Goal: Information Seeking & Learning: Learn about a topic

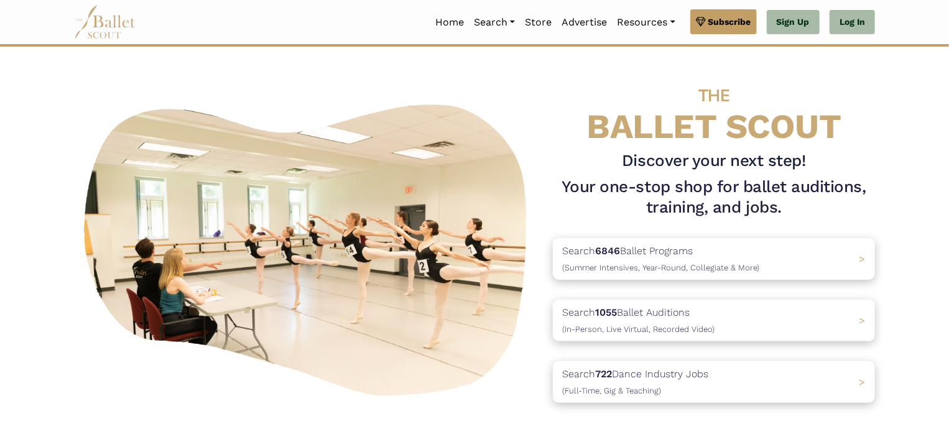
click at [708, 311] on p "Search 1055 Ballet Auditions (In-Person, Live Virtual, Recorded Video)" at bounding box center [638, 321] width 152 height 32
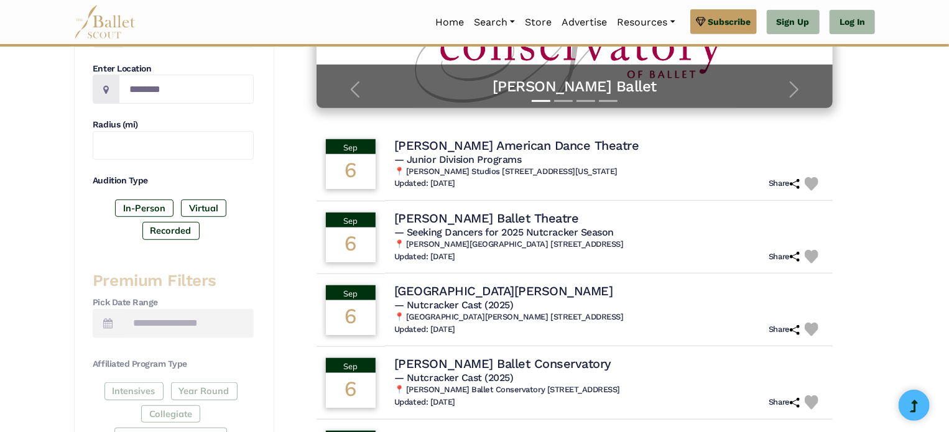
scroll to position [273, 0]
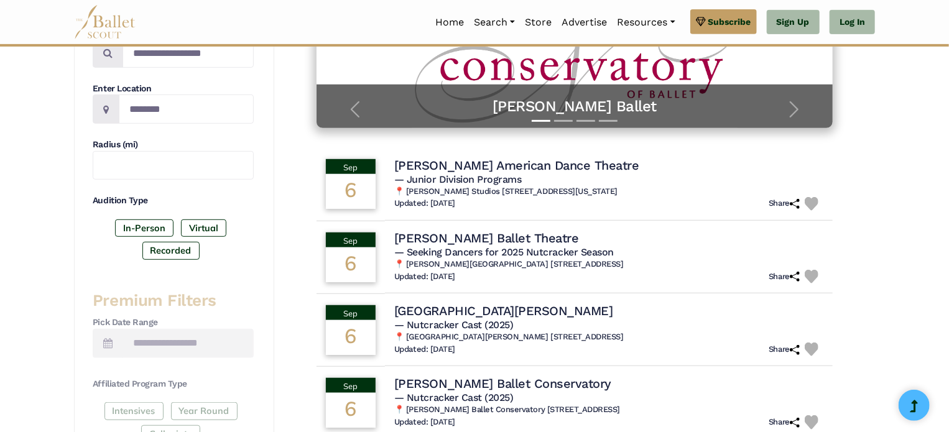
click at [132, 231] on label "In-Person" at bounding box center [144, 228] width 58 height 17
click at [179, 109] on input "Location" at bounding box center [186, 109] width 135 height 29
type input "*******"
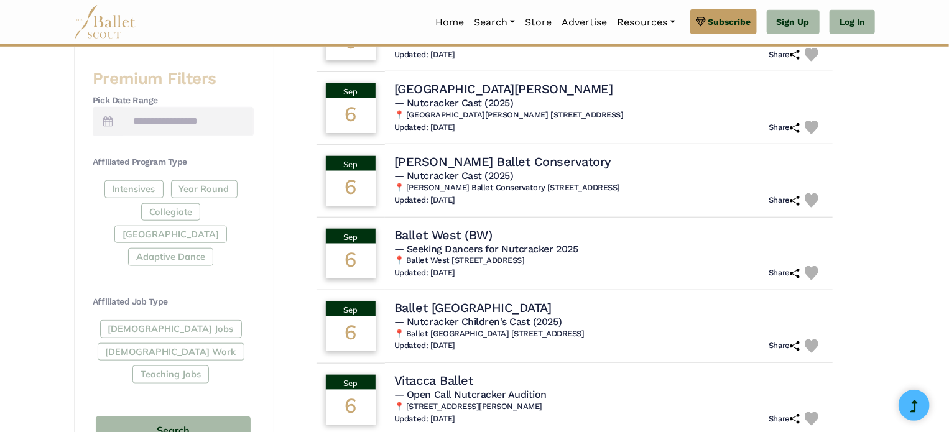
scroll to position [492, 0]
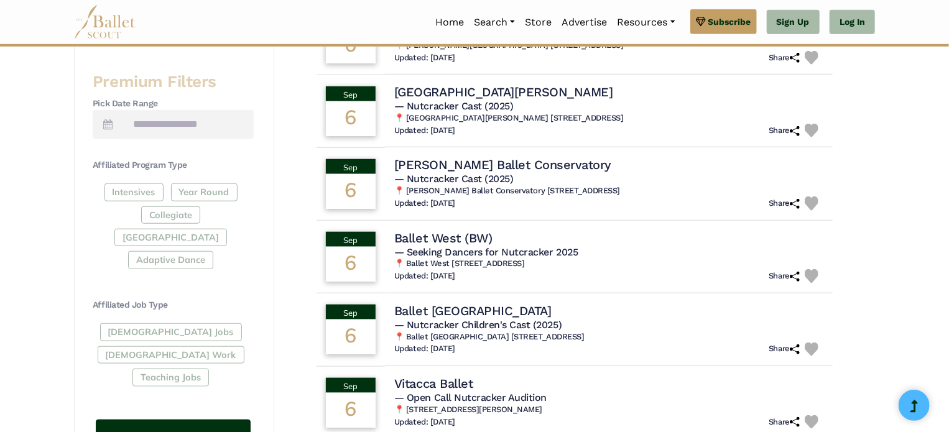
click at [104, 420] on button "Search" at bounding box center [173, 434] width 155 height 29
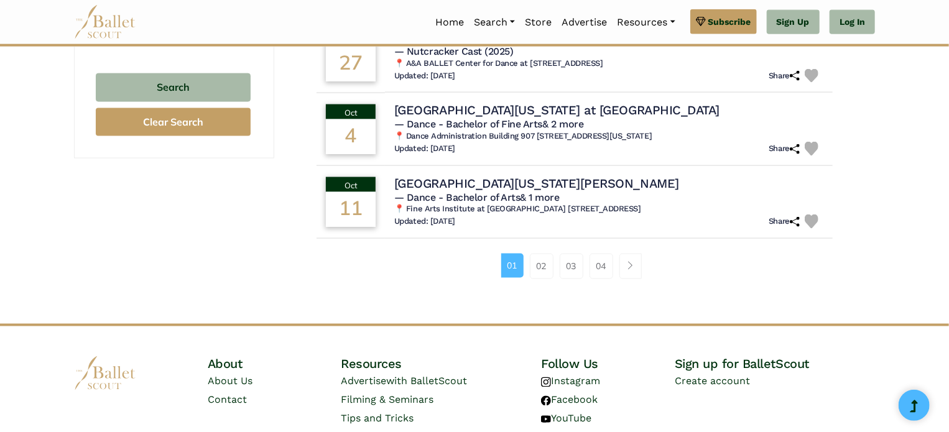
scroll to position [833, 0]
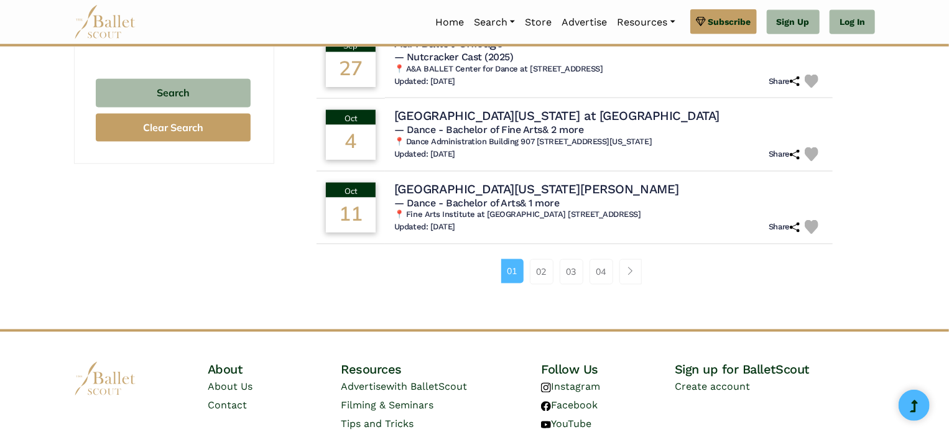
click at [540, 272] on link "02" at bounding box center [542, 271] width 24 height 25
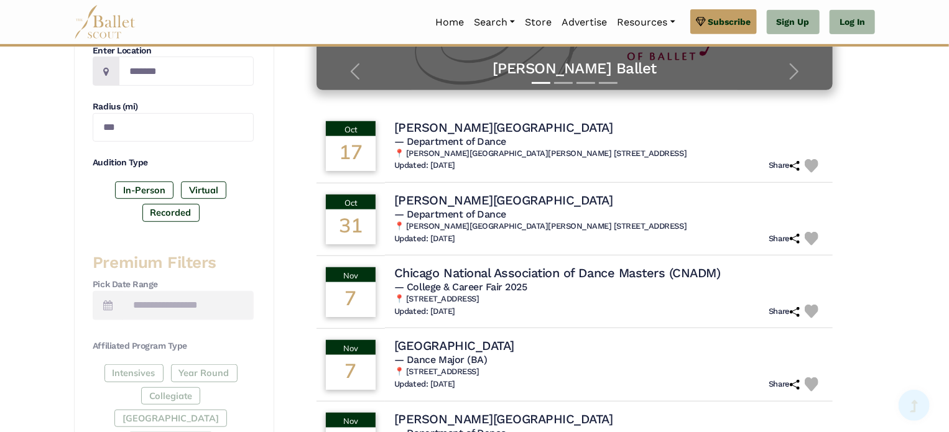
scroll to position [322, 0]
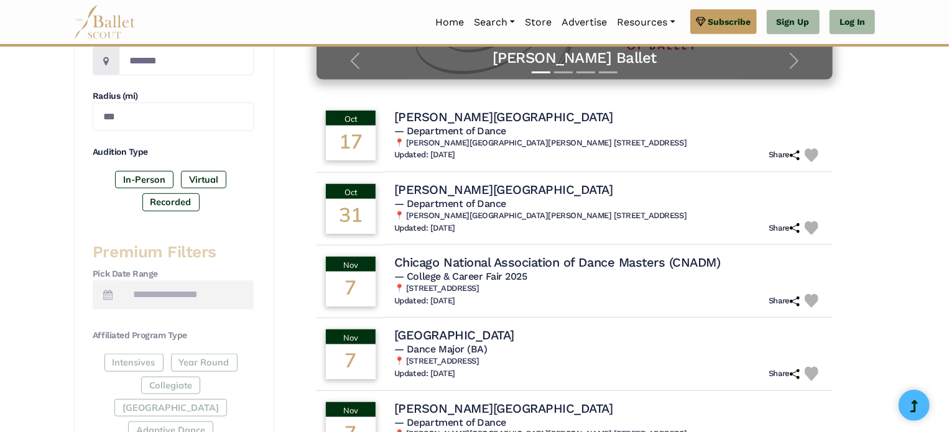
click at [32, 315] on div "Filter Search Clear Search Basic Filters Search by Name Enter Location ******* …" at bounding box center [474, 404] width 949 height 1221
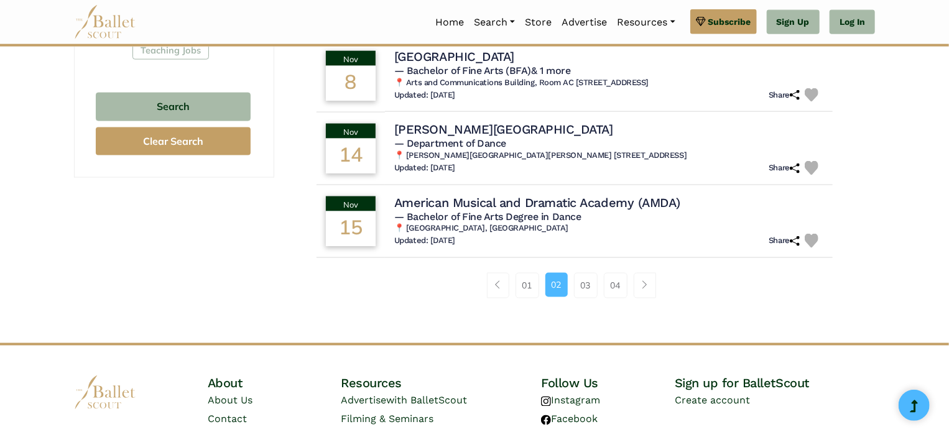
scroll to position [823, 0]
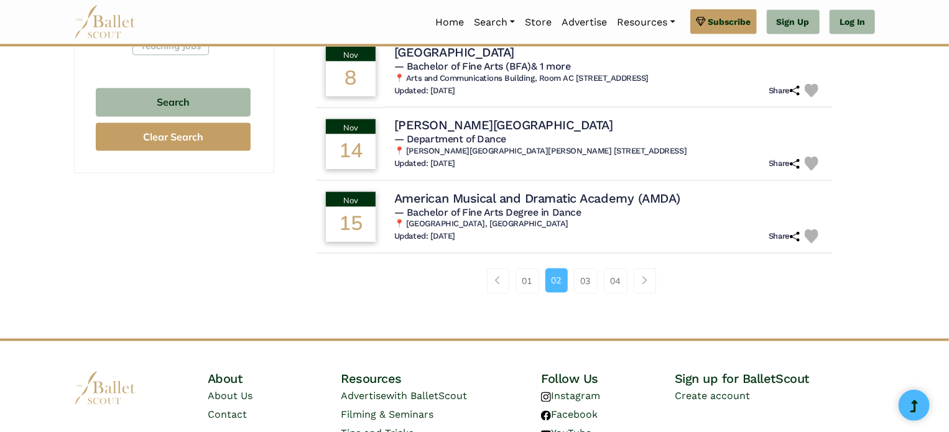
click at [585, 288] on link "03" at bounding box center [586, 281] width 24 height 25
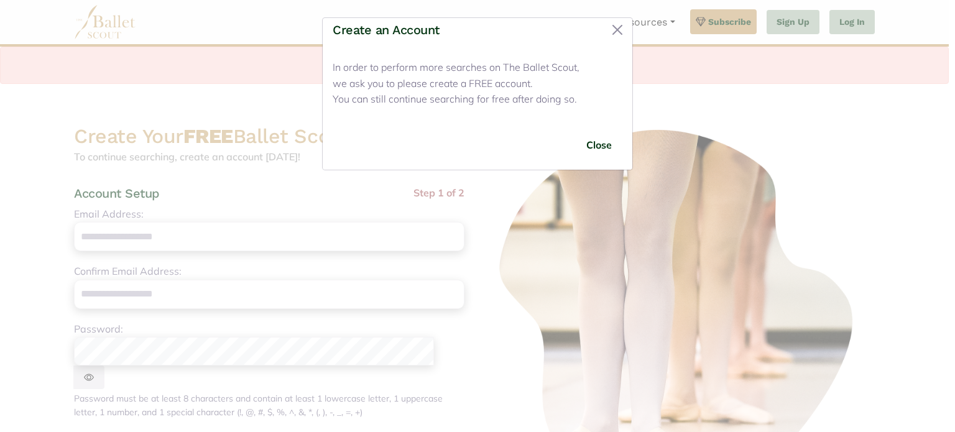
click at [599, 144] on button "Close" at bounding box center [599, 145] width 47 height 29
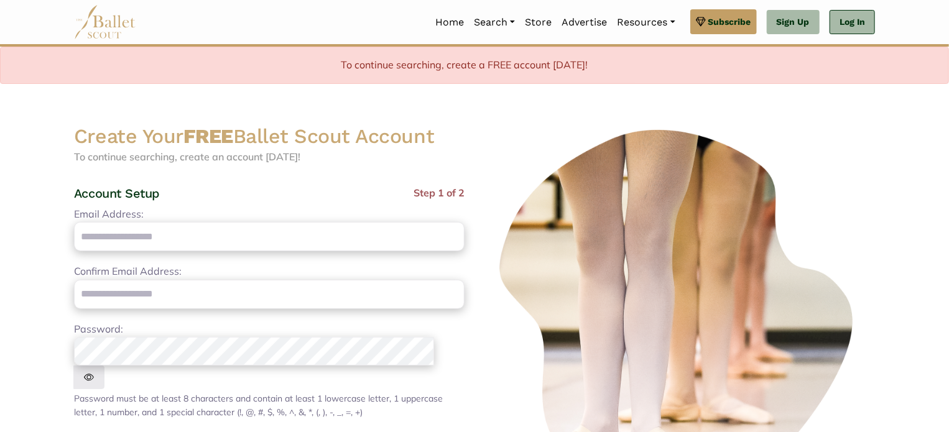
click at [848, 34] on link "Log In" at bounding box center [852, 22] width 45 height 25
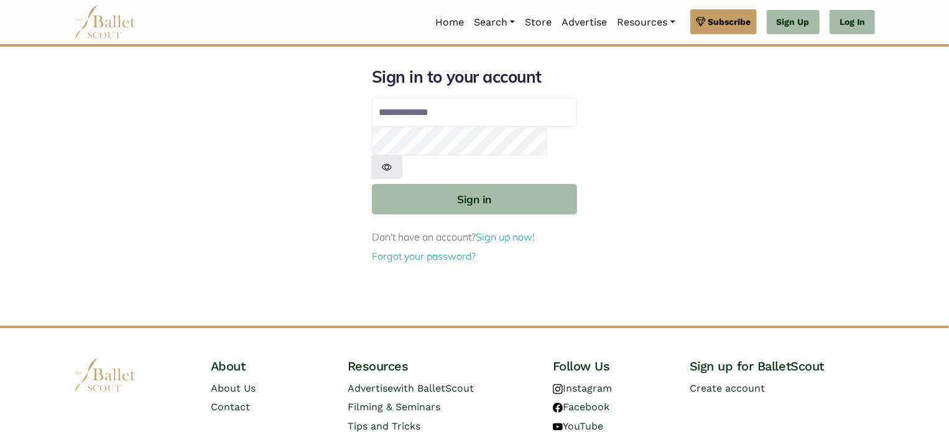
click at [443, 114] on input "Email address" at bounding box center [474, 113] width 205 height 30
type input "**********"
click at [372, 184] on button "Sign in" at bounding box center [474, 199] width 205 height 30
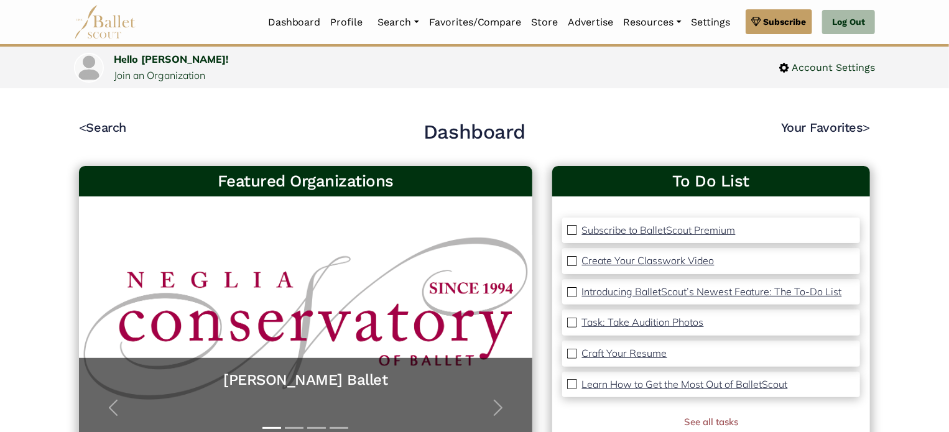
click at [400, 93] on link "Auditions" at bounding box center [432, 102] width 119 height 19
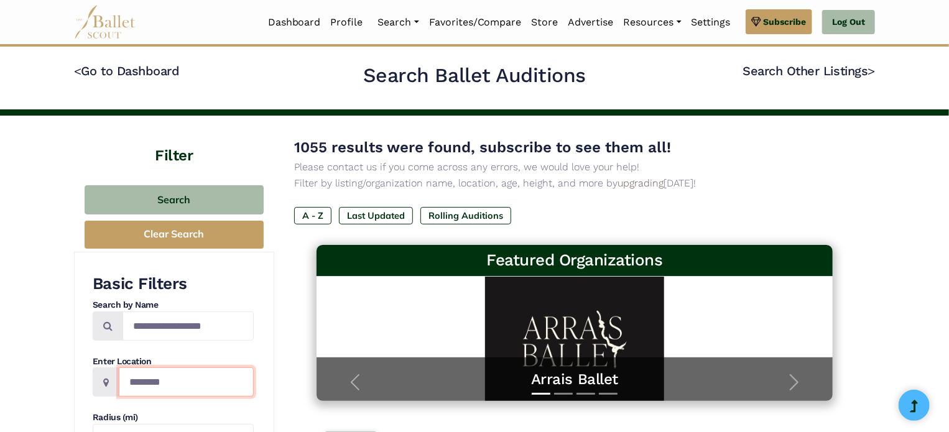
click at [142, 385] on input "Location" at bounding box center [186, 382] width 135 height 29
type input "*******"
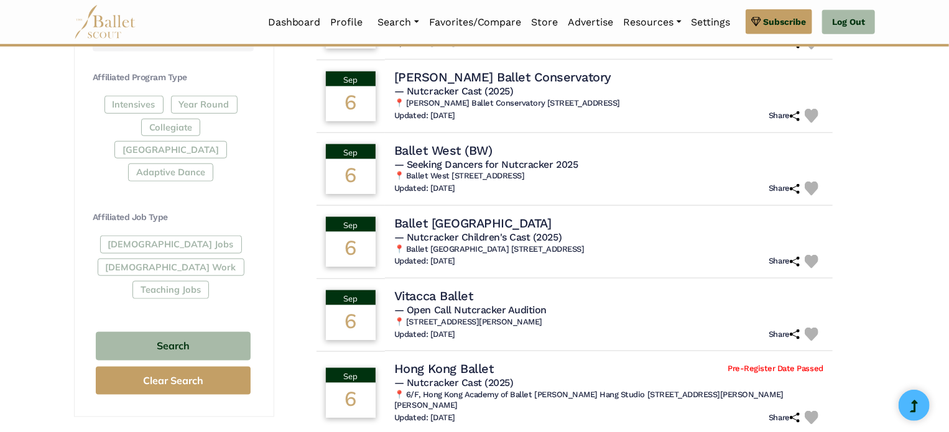
scroll to position [582, 0]
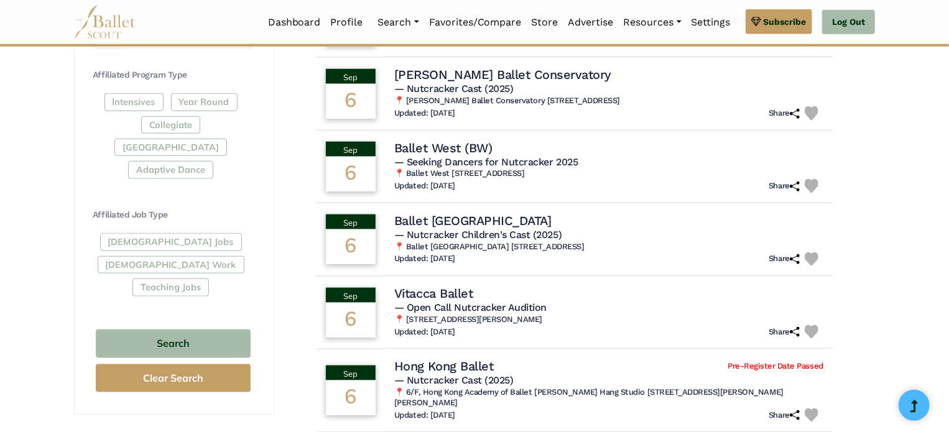
click at [126, 330] on button "Search" at bounding box center [173, 344] width 155 height 29
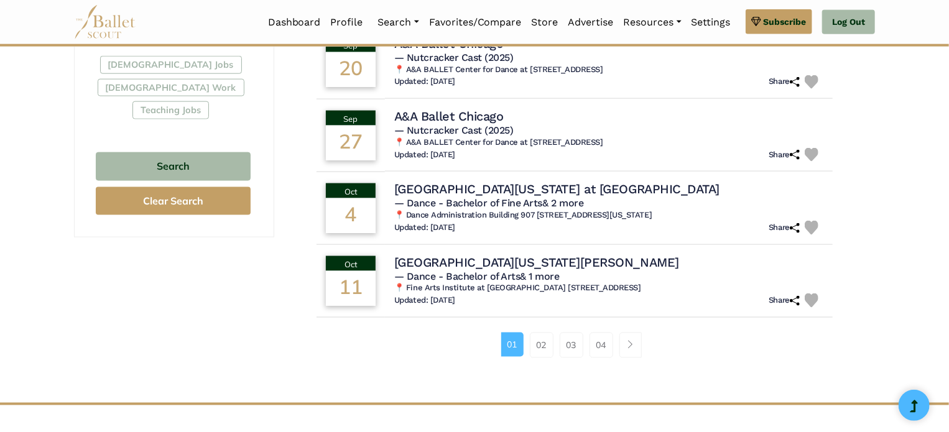
scroll to position [754, 0]
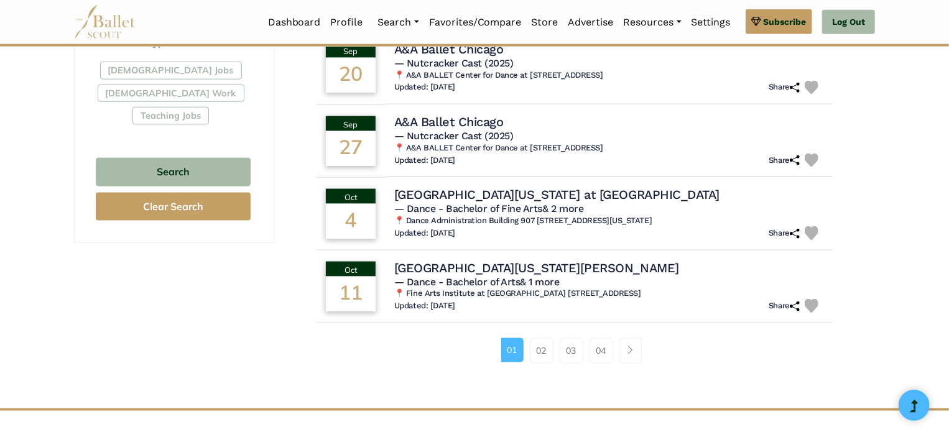
click at [567, 346] on link "03" at bounding box center [572, 350] width 24 height 25
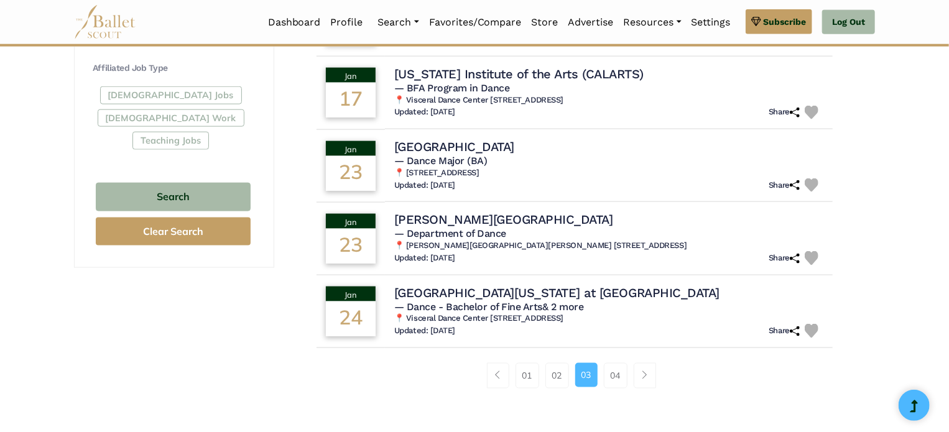
scroll to position [731, 0]
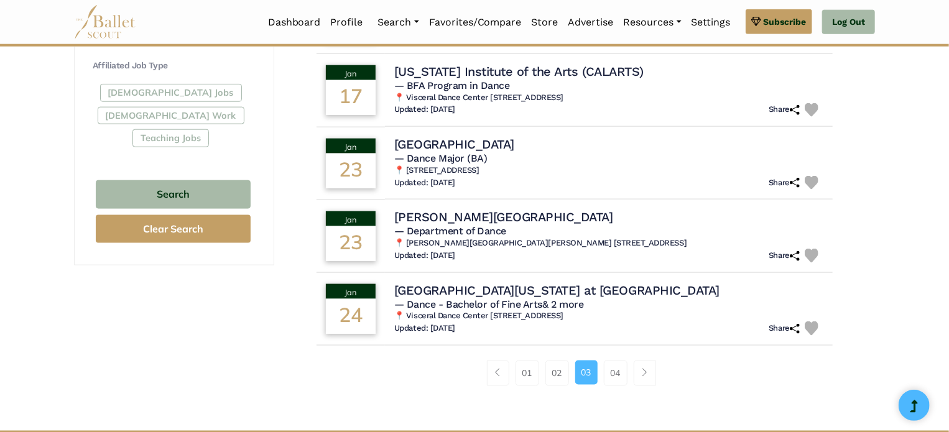
click at [606, 370] on link "04" at bounding box center [616, 373] width 24 height 25
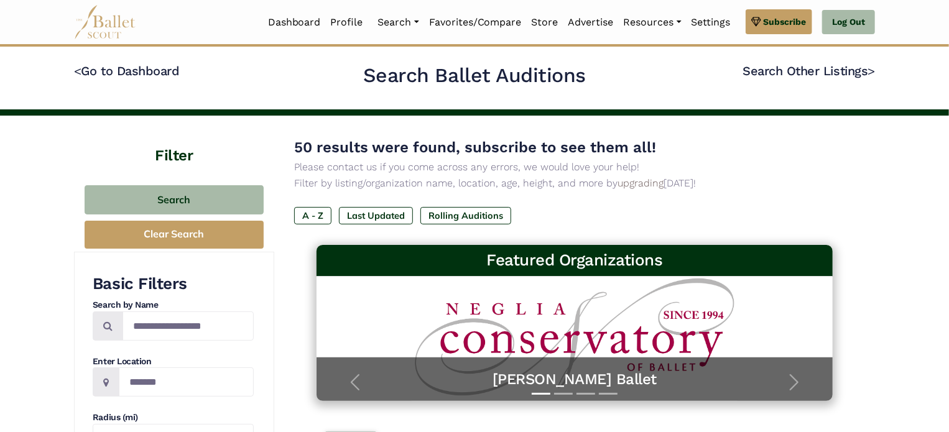
click at [379, 112] on link "Jobs" at bounding box center [432, 121] width 119 height 19
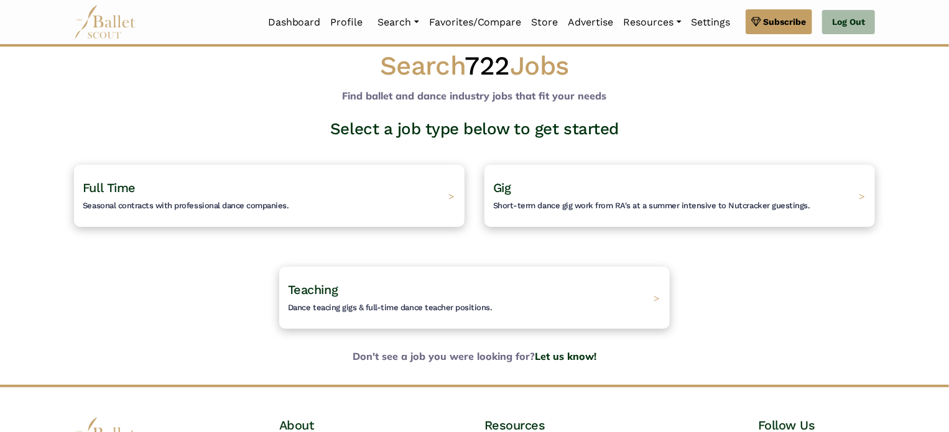
scroll to position [17, 0]
click at [358, 191] on div "Full Time Seasonal contracts with professional dance companies. >" at bounding box center [269, 196] width 391 height 62
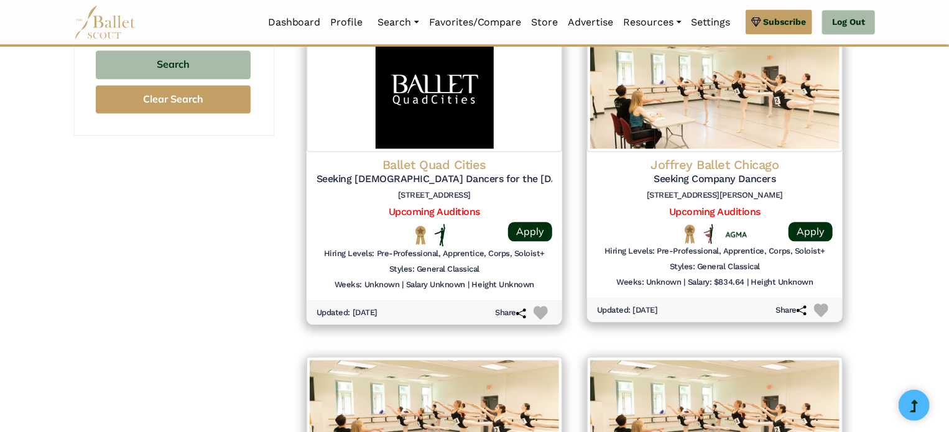
scroll to position [1281, 0]
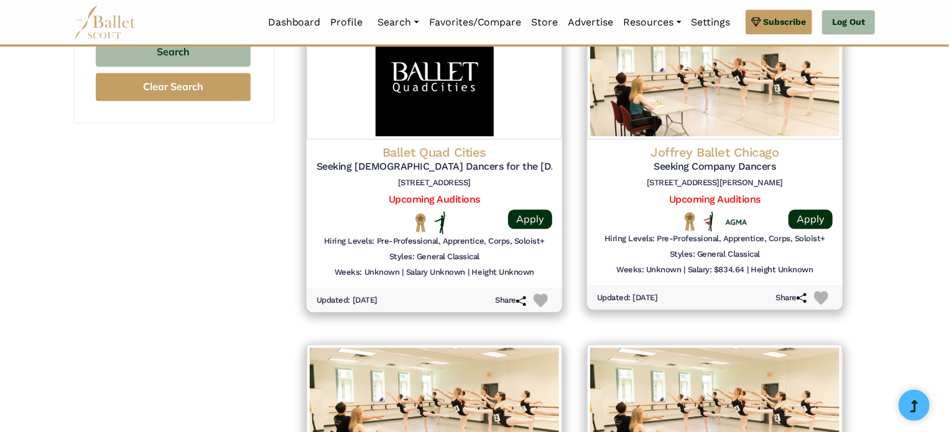
click at [408, 201] on link "Upcoming Auditions" at bounding box center [434, 199] width 91 height 12
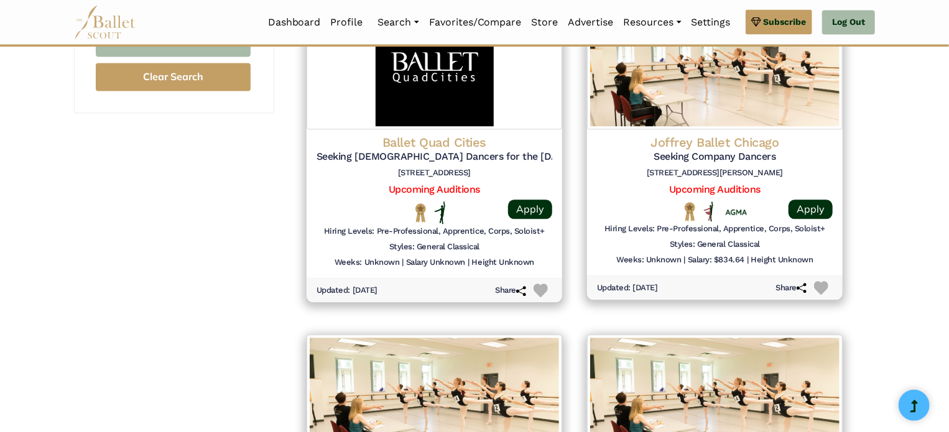
scroll to position [1309, 0]
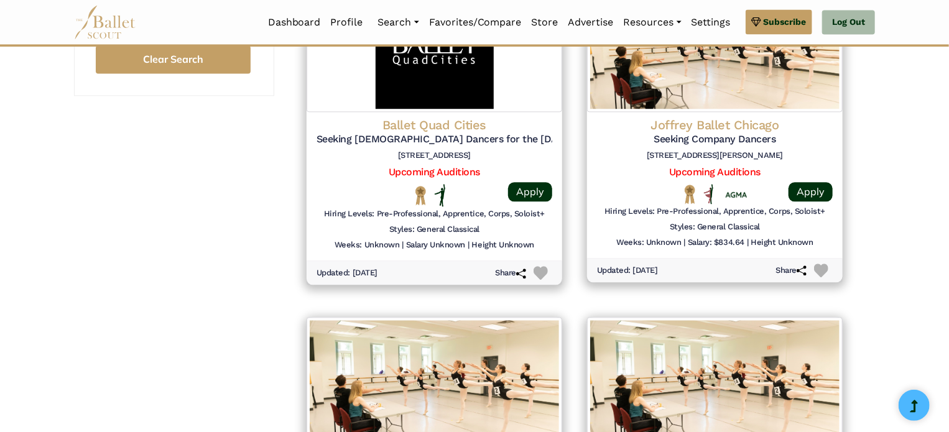
click at [712, 166] on link "Upcoming Auditions" at bounding box center [714, 172] width 91 height 12
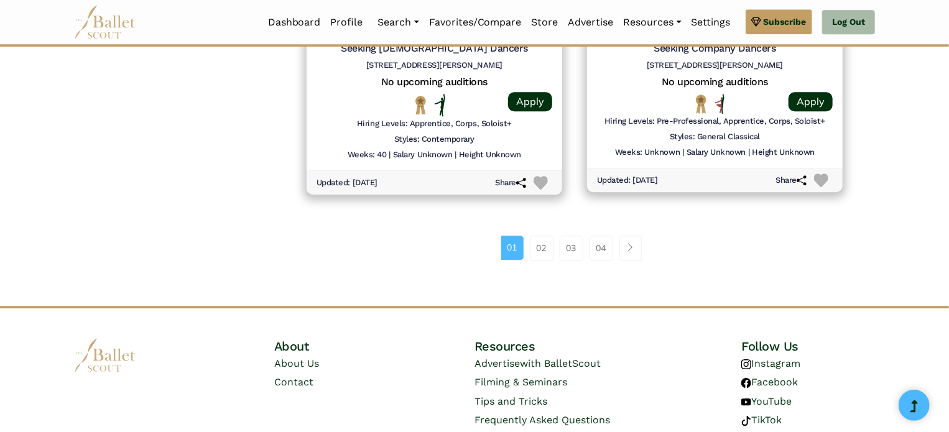
scroll to position [1731, 0]
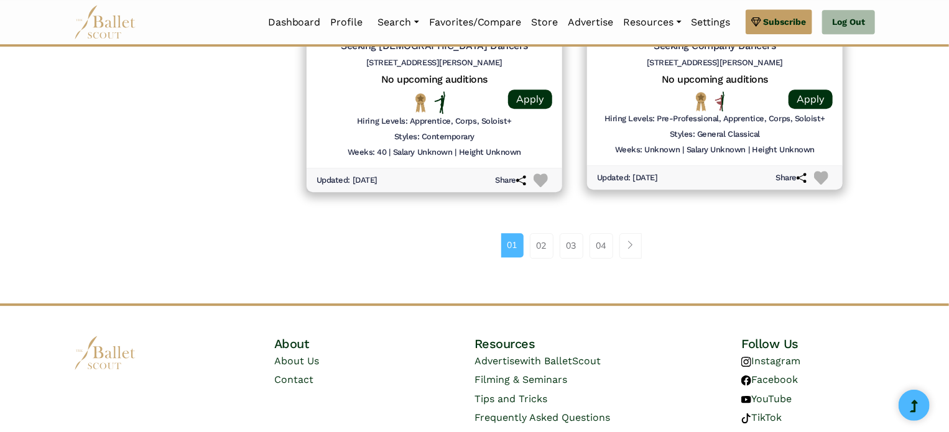
click at [632, 256] on link "Page navigation example" at bounding box center [630, 245] width 22 height 25
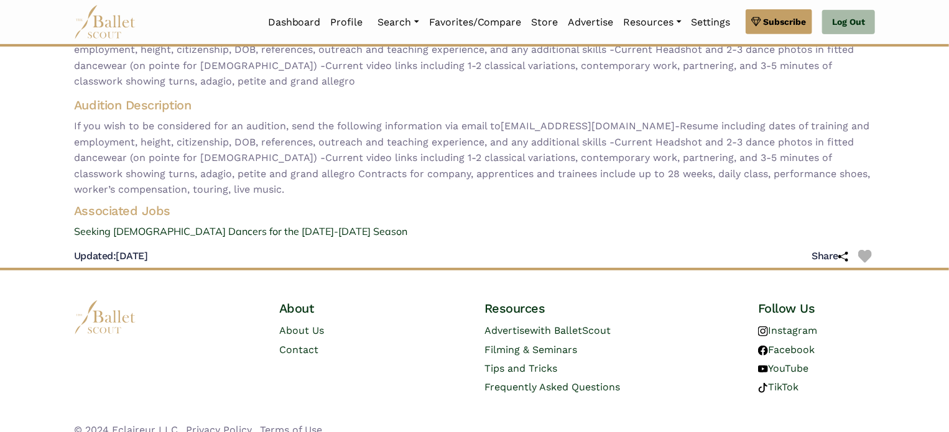
scroll to position [316, 0]
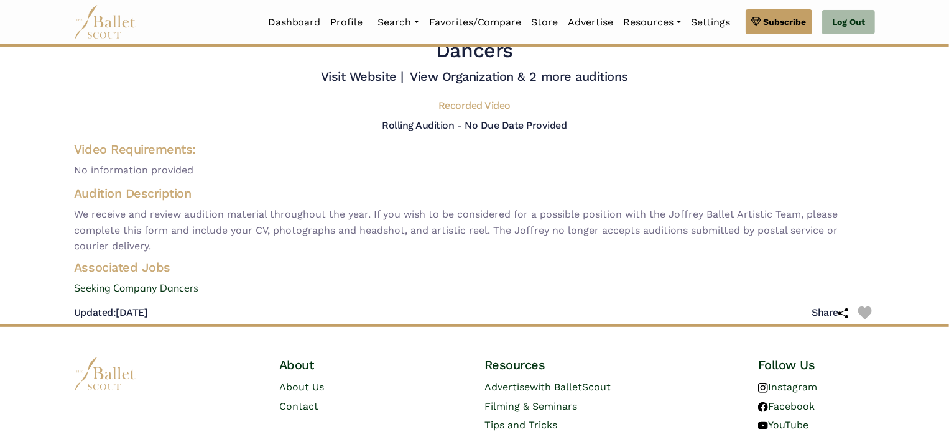
scroll to position [28, 0]
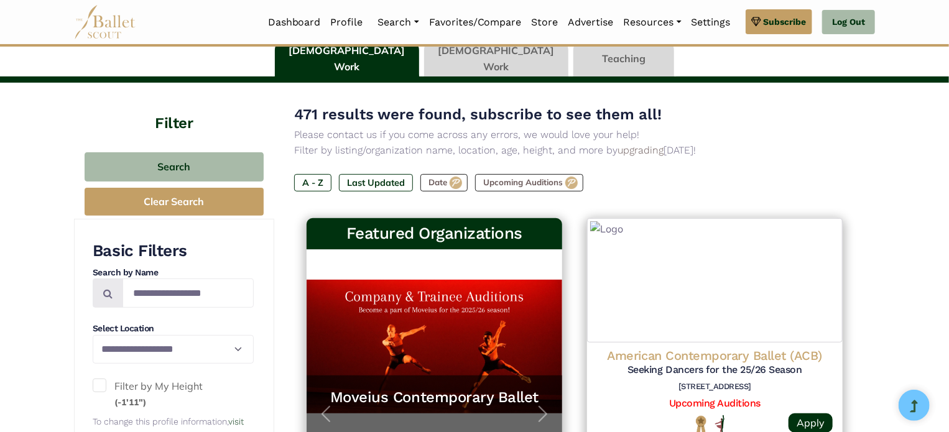
scroll to position [157, 0]
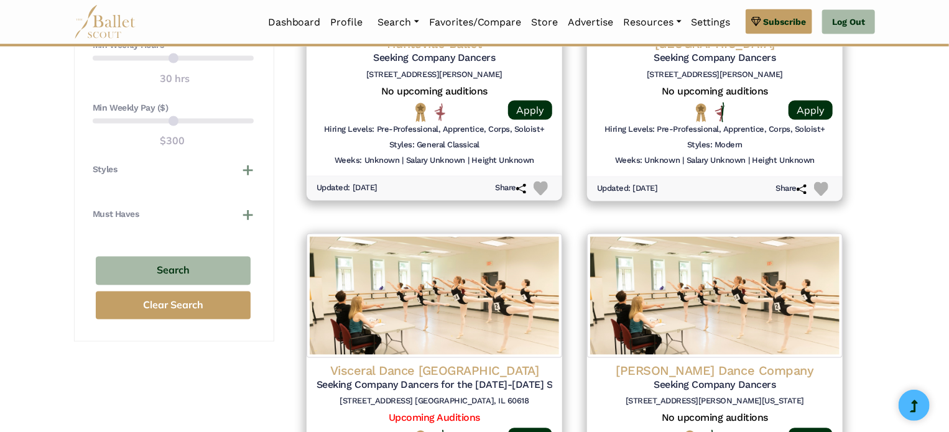
click at [853, 317] on div "Martha Graham Dance Company Seeking Company Dancers 55 Bethune St, New York, NY…" at bounding box center [715, 382] width 280 height 308
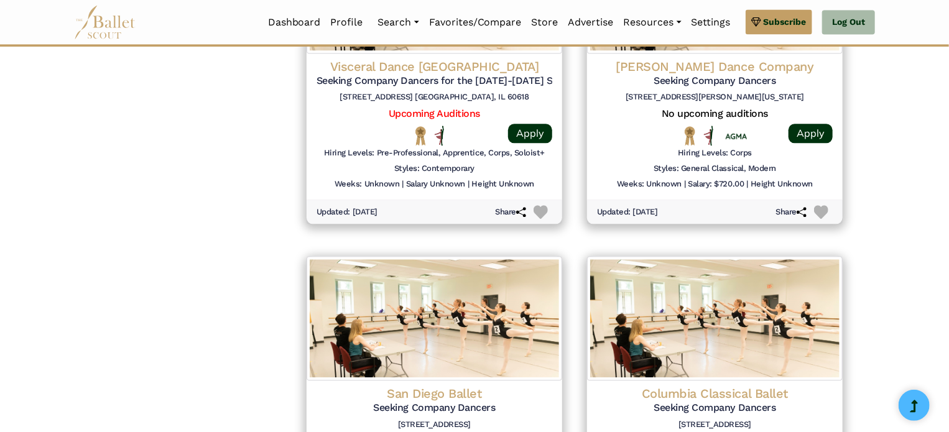
scroll to position [1336, 0]
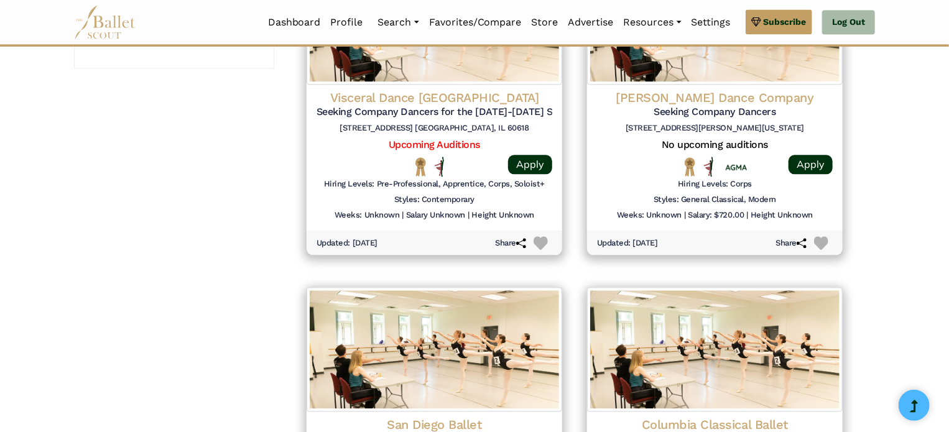
click at [409, 142] on link "Upcoming Auditions" at bounding box center [434, 145] width 91 height 12
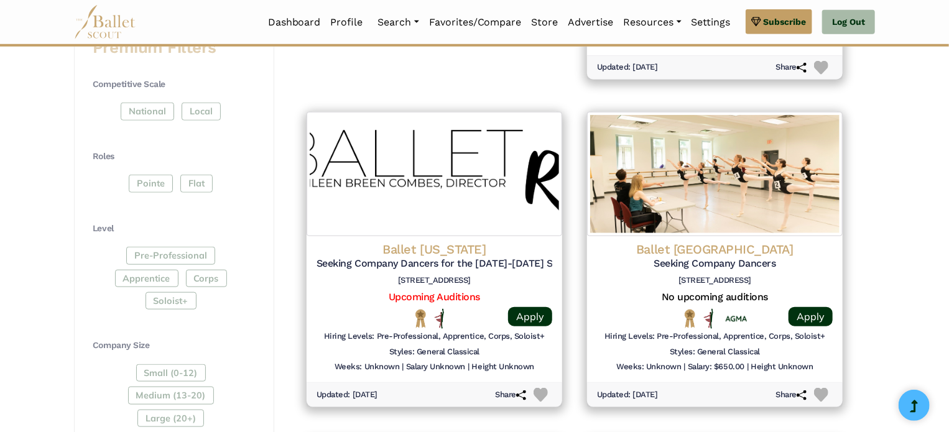
scroll to position [0, 0]
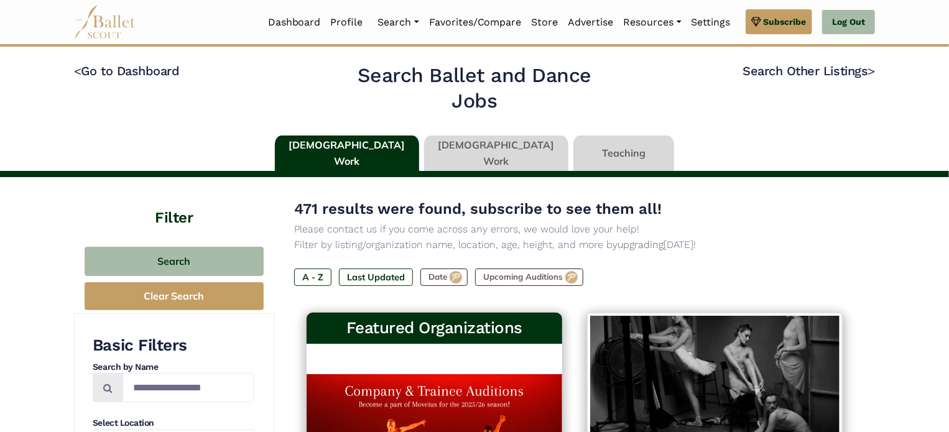
click at [573, 149] on link at bounding box center [623, 153] width 101 height 35
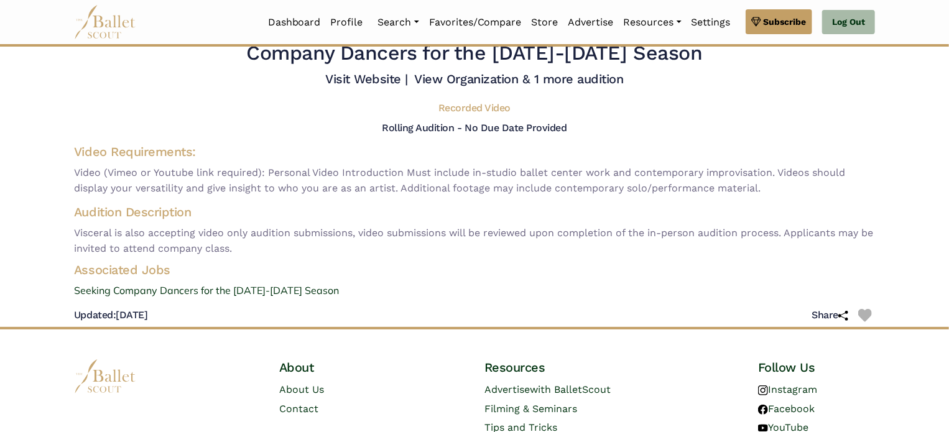
scroll to position [42, 0]
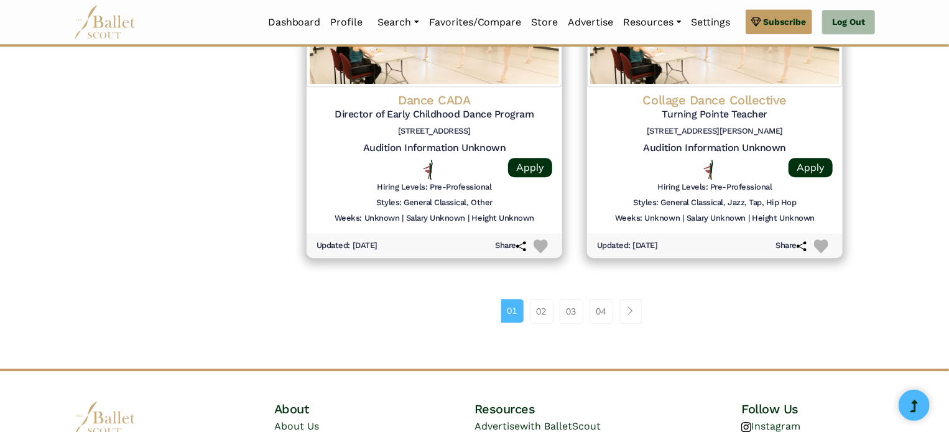
scroll to position [1672, 0]
click at [668, 331] on div "01 02 03 04" at bounding box center [574, 315] width 561 height 65
click at [611, 313] on link "04" at bounding box center [602, 310] width 24 height 25
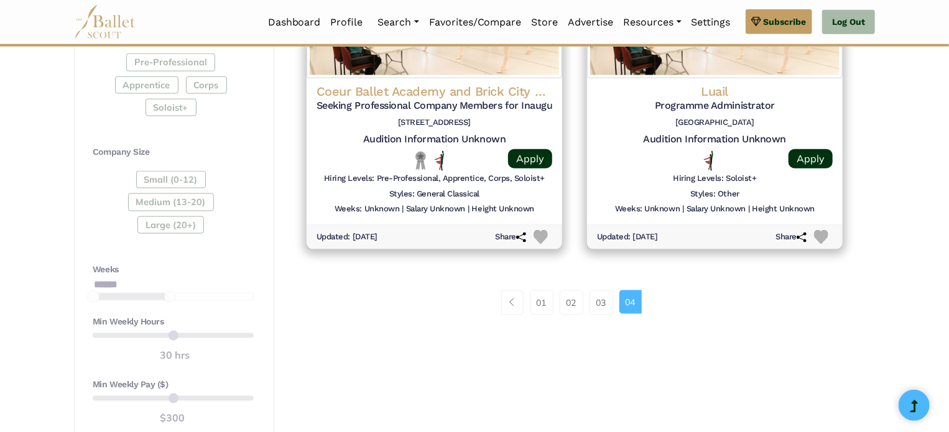
scroll to position [677, 0]
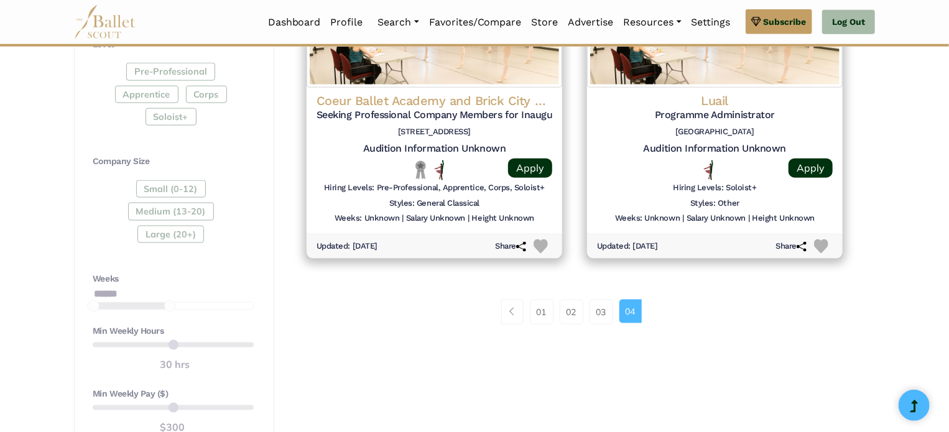
click at [595, 318] on link "03" at bounding box center [602, 312] width 24 height 25
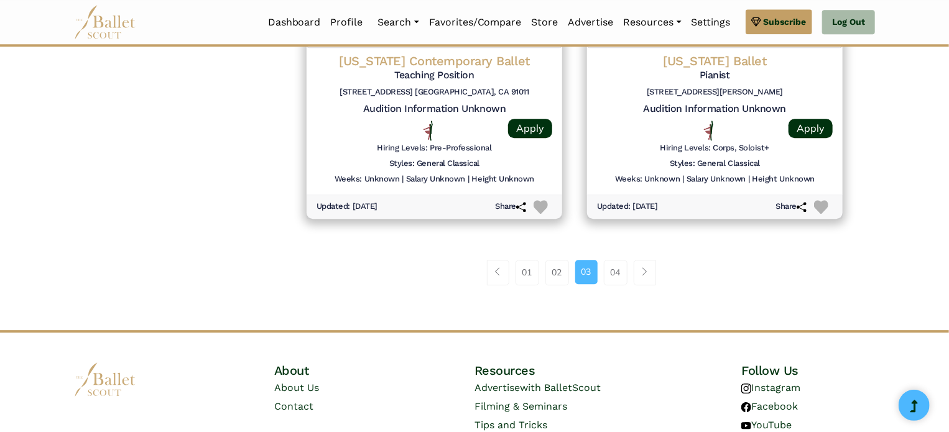
scroll to position [1700, 0]
click at [563, 281] on link "02" at bounding box center [557, 271] width 24 height 25
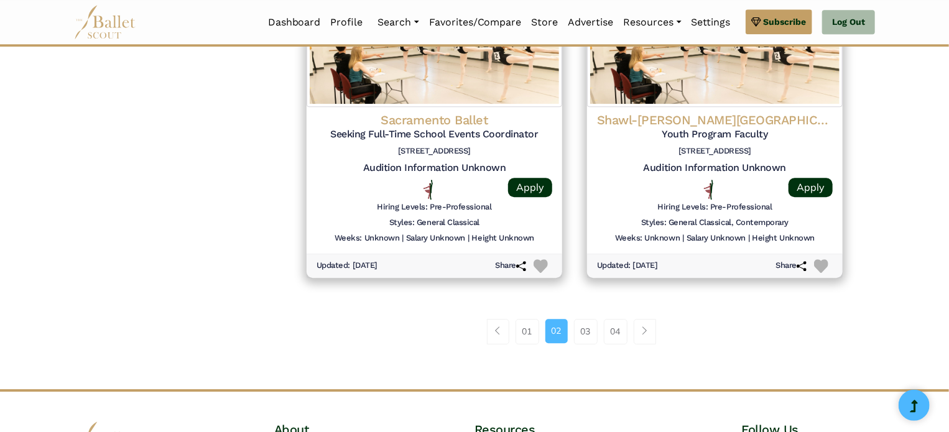
scroll to position [1649, 0]
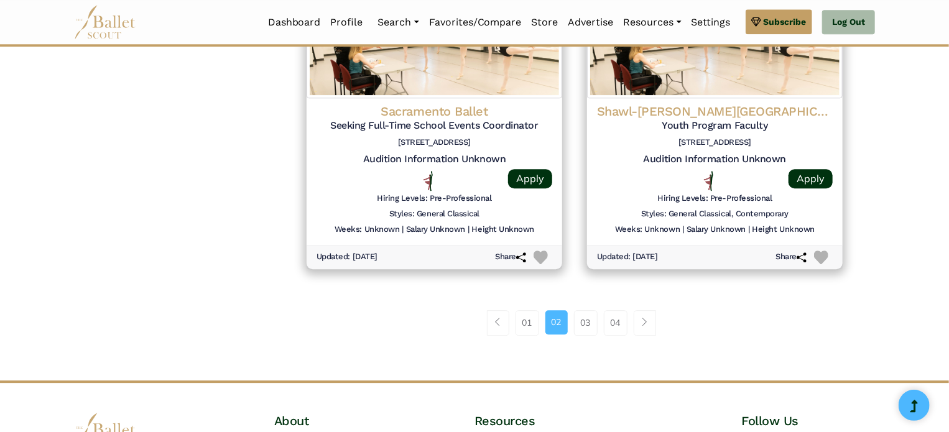
click at [525, 331] on link "01" at bounding box center [528, 322] width 24 height 25
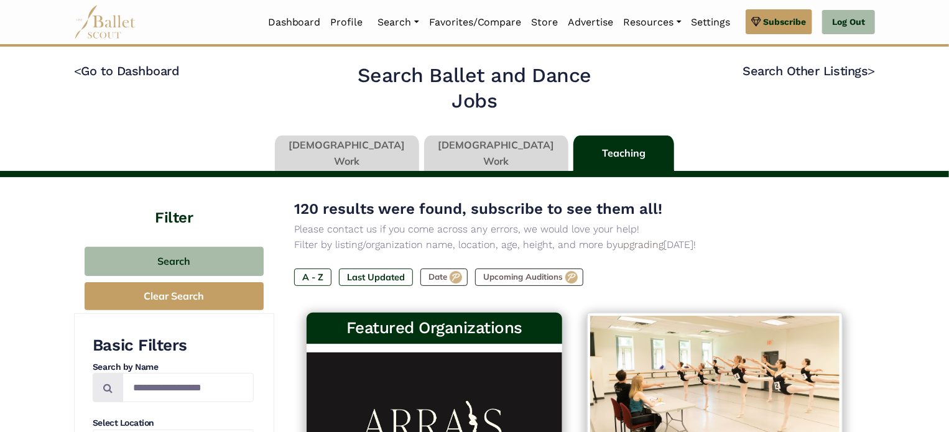
click at [397, 93] on link "Auditions" at bounding box center [432, 102] width 119 height 19
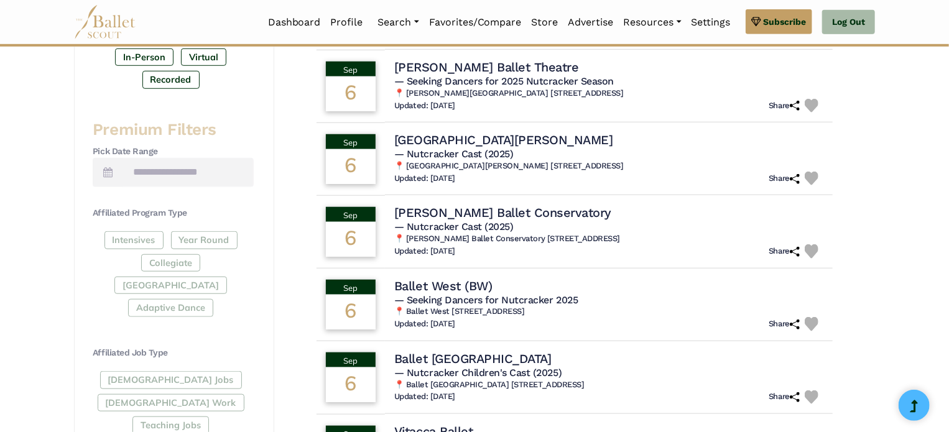
scroll to position [445, 0]
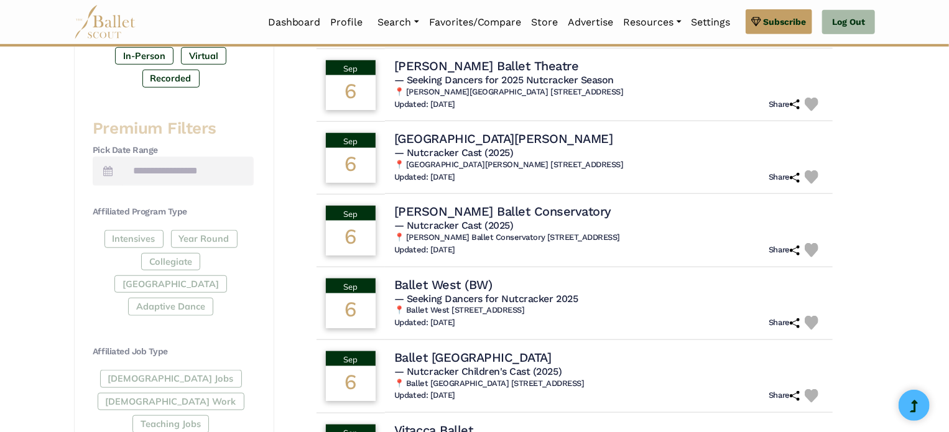
click at [108, 169] on icon at bounding box center [107, 171] width 9 height 10
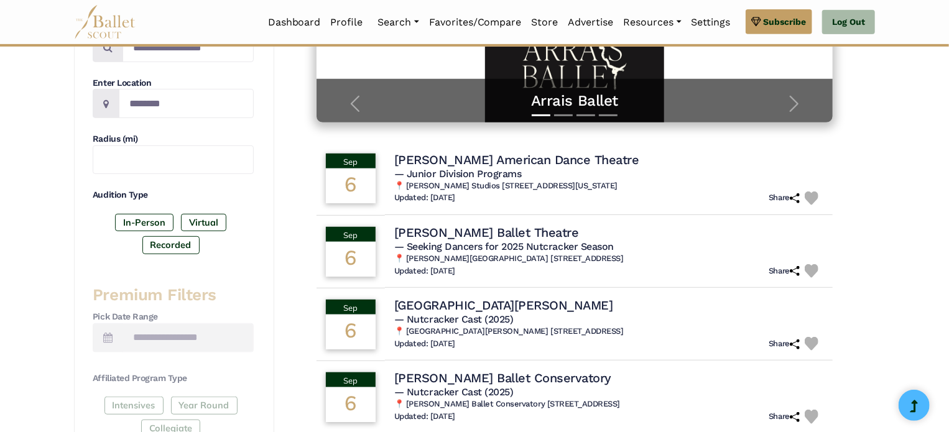
scroll to position [277, 0]
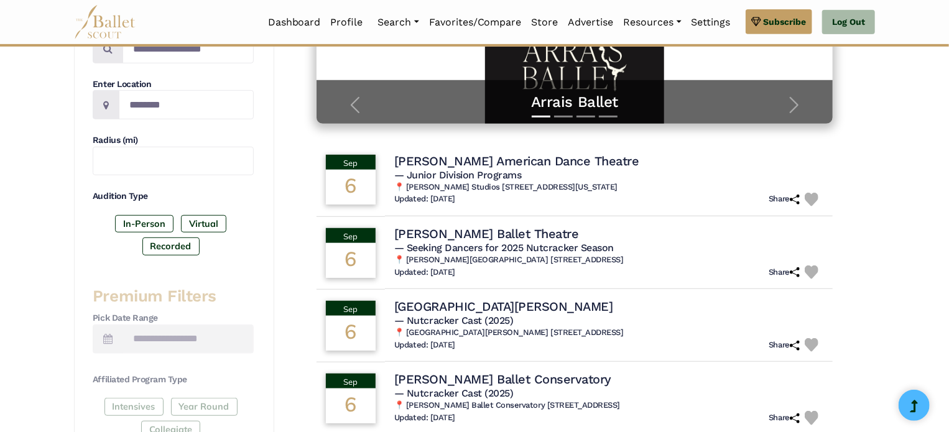
click at [124, 223] on label "In-Person" at bounding box center [144, 223] width 58 height 17
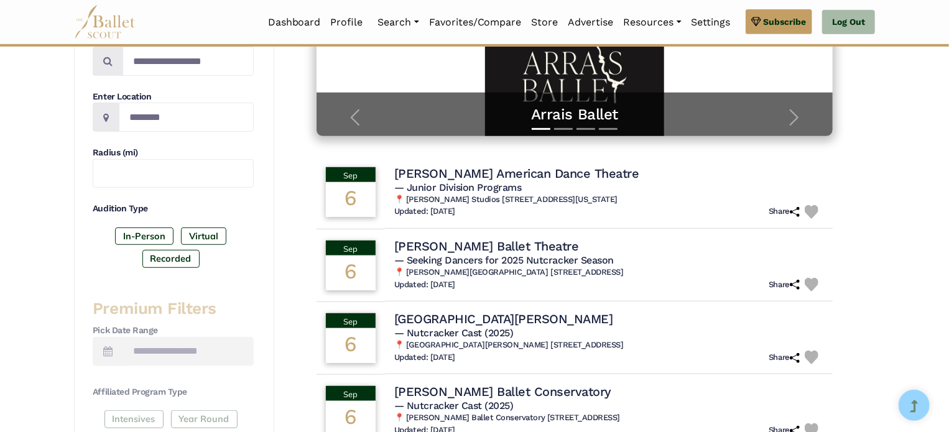
scroll to position [266, 0]
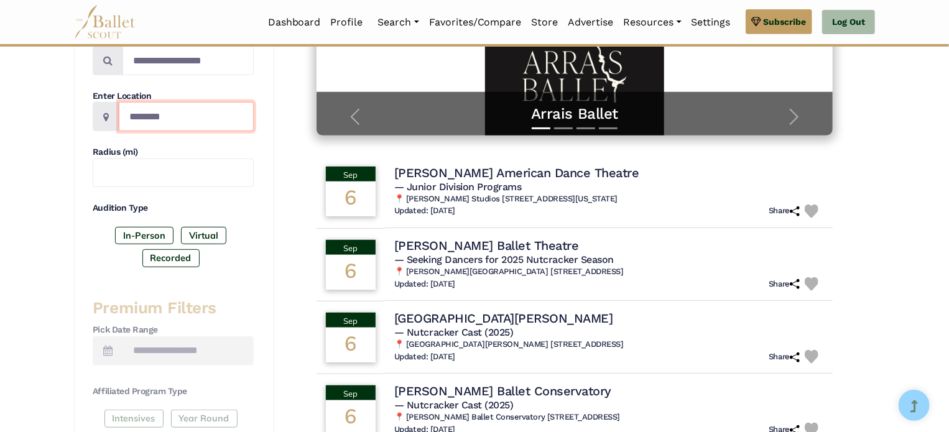
click at [134, 113] on input "Location" at bounding box center [186, 116] width 135 height 29
type input "**********"
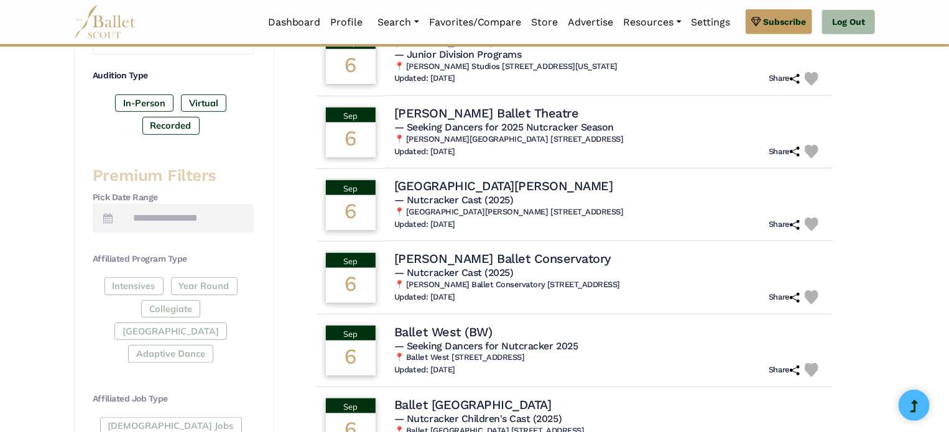
scroll to position [403, 0]
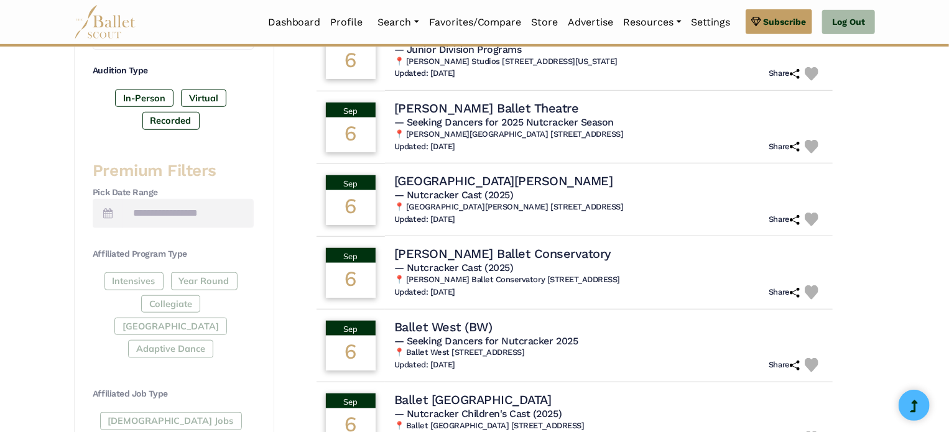
click at [108, 210] on icon at bounding box center [107, 213] width 9 height 10
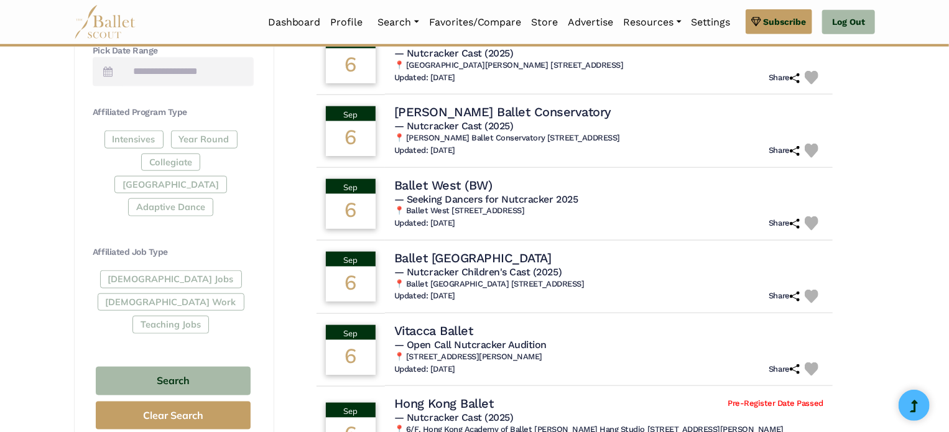
scroll to position [567, 0]
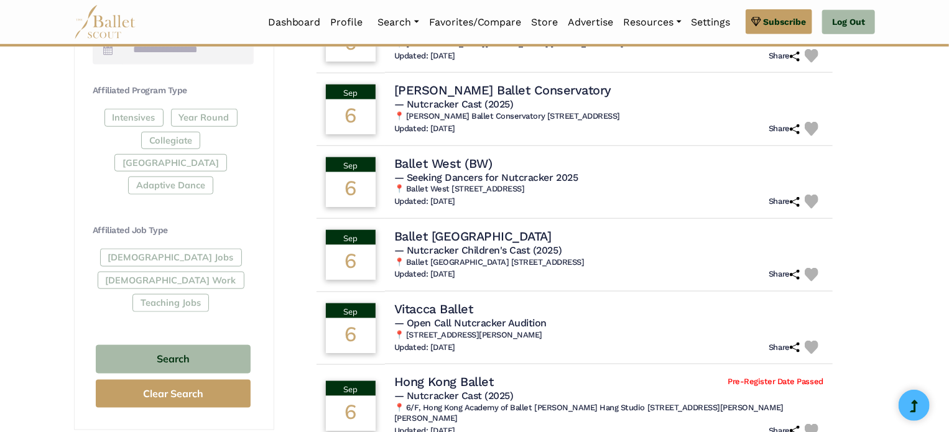
click at [104, 345] on button "Search" at bounding box center [173, 359] width 155 height 29
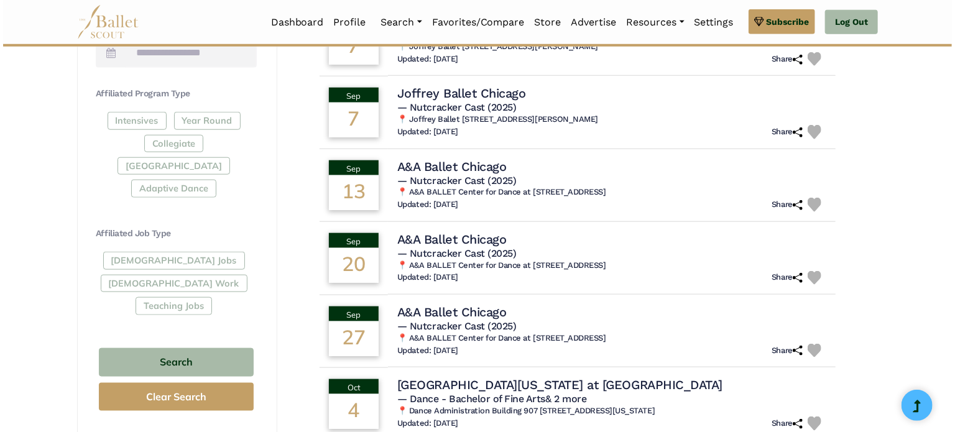
scroll to position [903, 0]
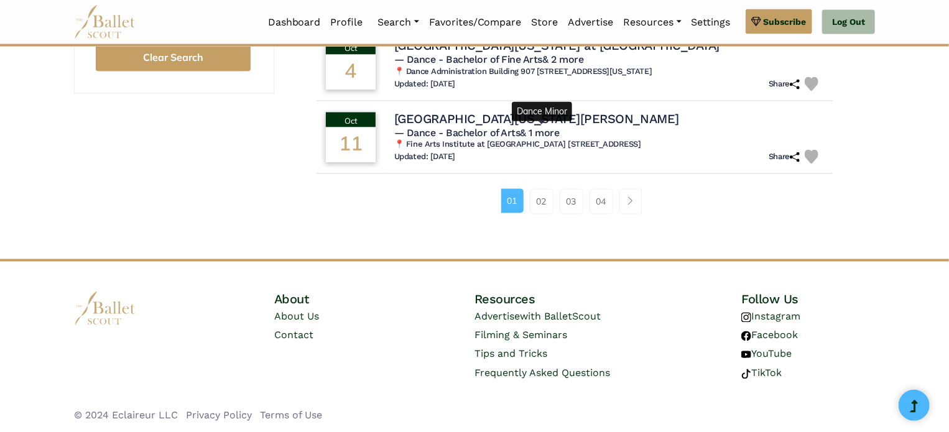
click at [560, 131] on link "& 1 more" at bounding box center [540, 133] width 39 height 12
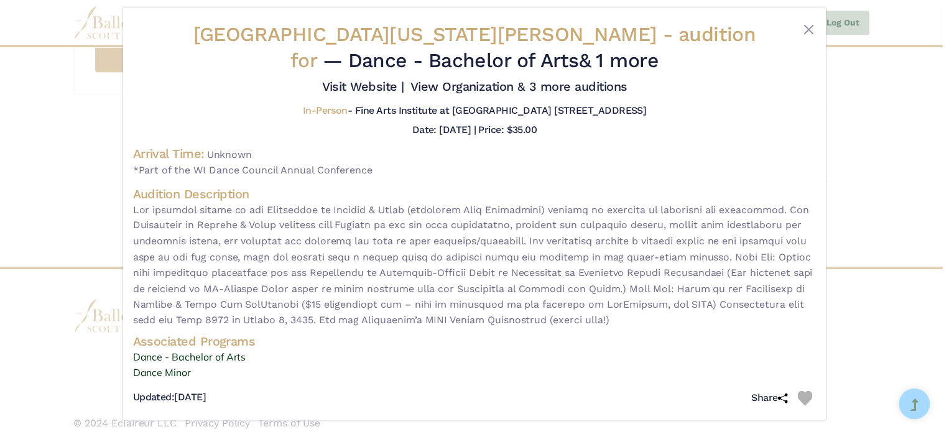
scroll to position [19, 0]
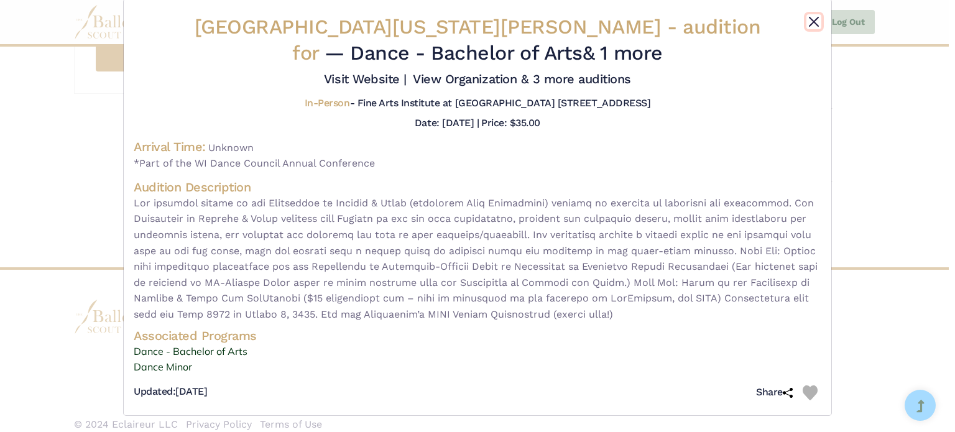
click at [815, 27] on button "Close" at bounding box center [814, 21] width 15 height 15
